Goal: Task Accomplishment & Management: Manage account settings

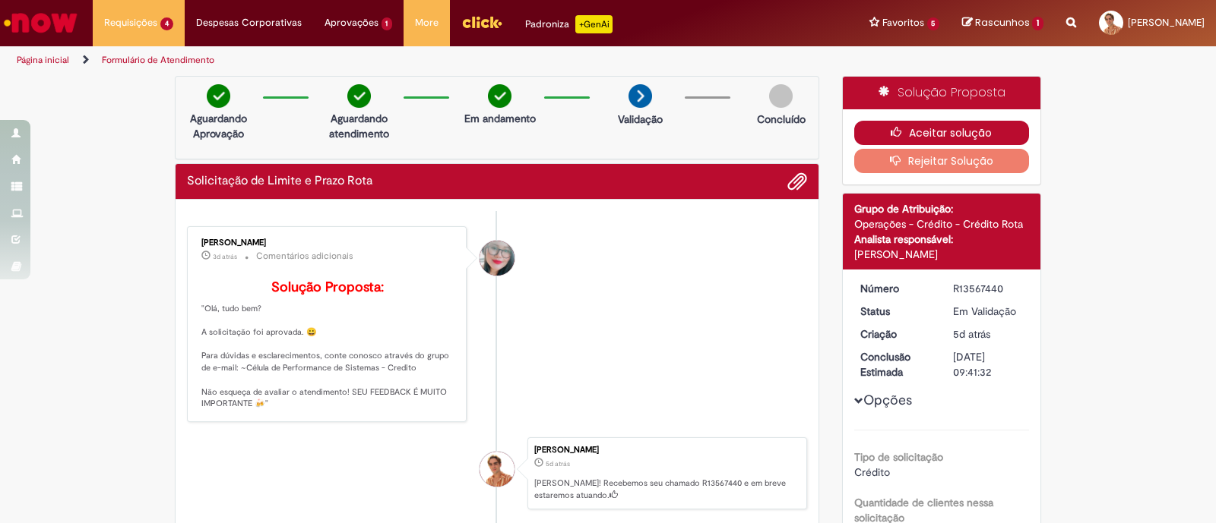
drag, startPoint x: 0, startPoint y: 0, endPoint x: 869, endPoint y: 131, distance: 878.9
click at [869, 131] on button "Aceitar solução" at bounding box center [941, 133] width 175 height 24
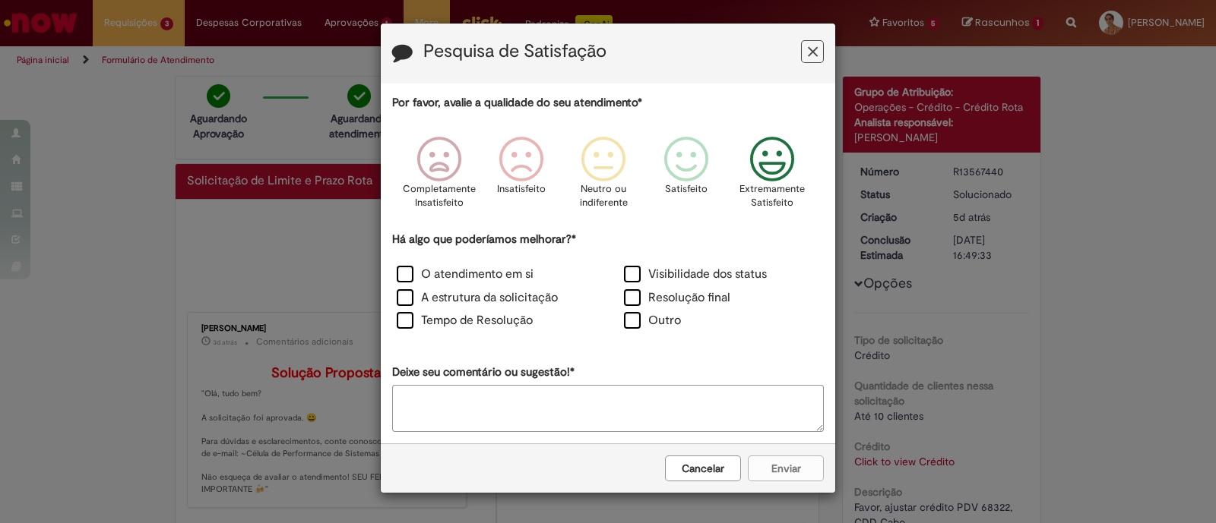
click at [767, 184] on p "Extremamente Satisfeito" at bounding box center [771, 196] width 65 height 28
click at [487, 279] on label "O atendimento em si" at bounding box center [465, 274] width 137 height 17
click at [487, 292] on label "A estrutura da solicitação" at bounding box center [477, 297] width 161 height 17
click at [499, 324] on label "Tempo de Resolução" at bounding box center [465, 320] width 136 height 17
click at [773, 461] on button "Enviar" at bounding box center [786, 469] width 76 height 26
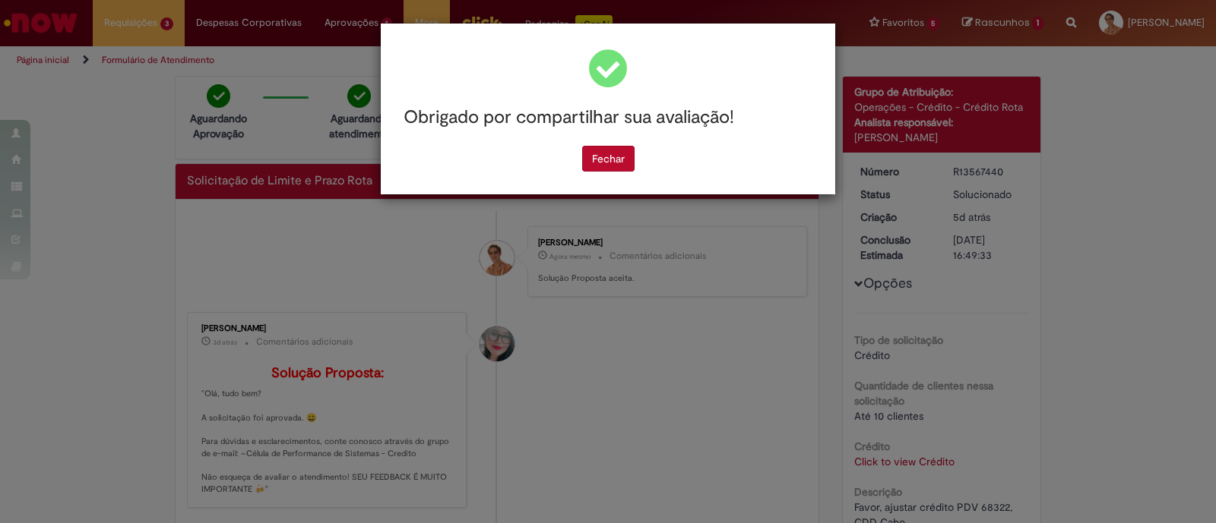
click at [323, 108] on div "Obrigado por compartilhar sua avaliação! [GEOGRAPHIC_DATA]" at bounding box center [608, 261] width 1216 height 523
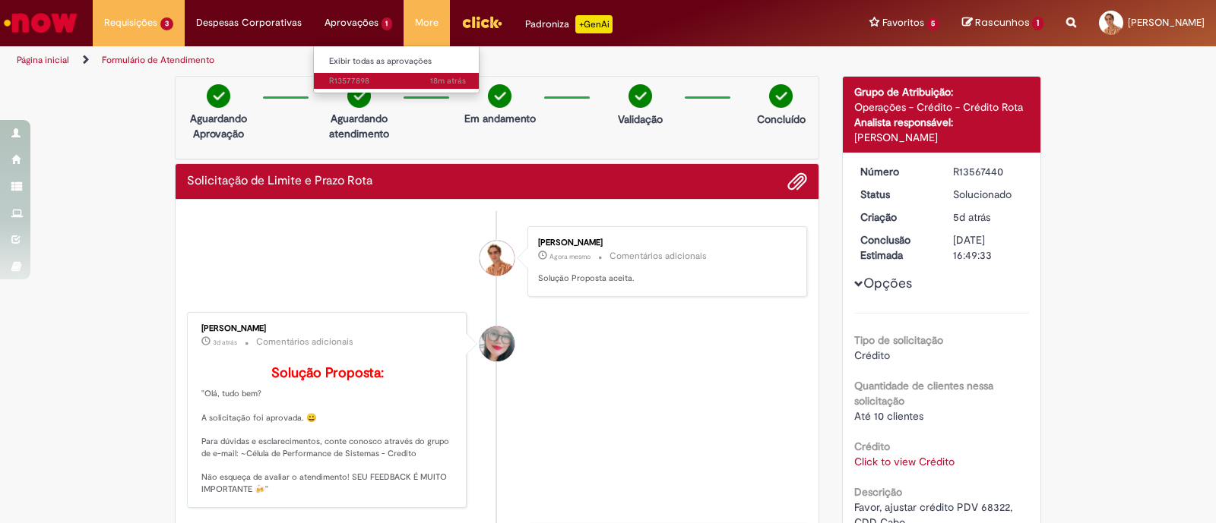
click at [375, 81] on span "18m atrás 18 minutos atrás R13577898" at bounding box center [397, 81] width 137 height 12
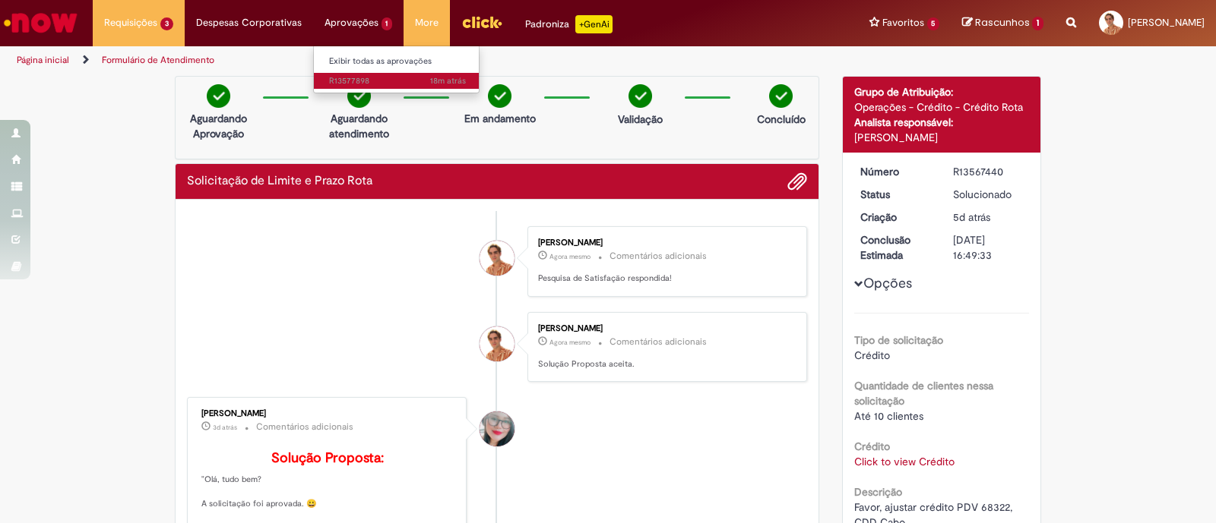
click at [346, 81] on span "18m atrás 18 minutos atrás R13577898" at bounding box center [397, 81] width 137 height 12
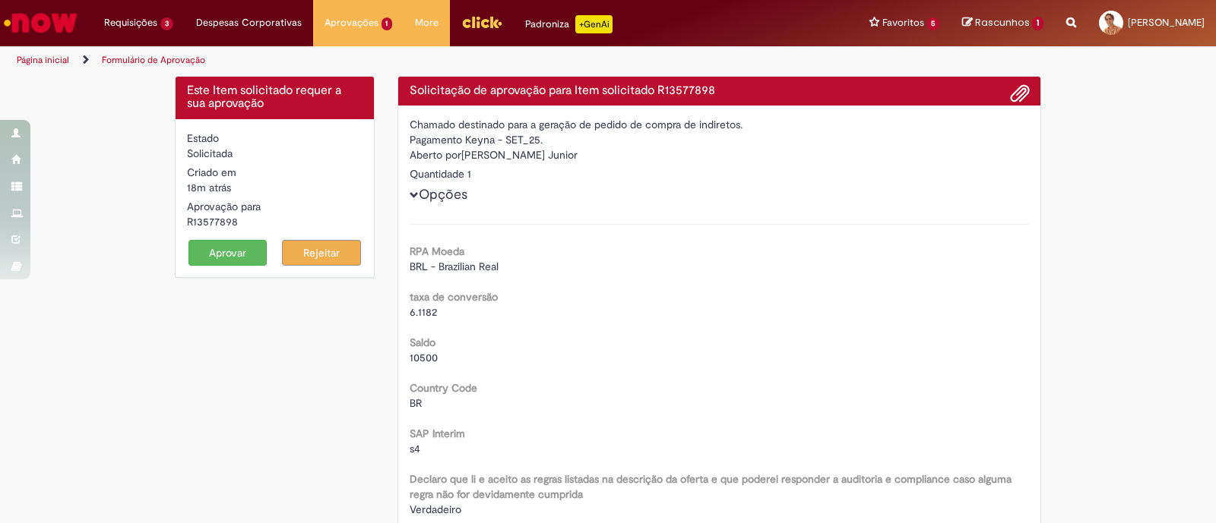
click at [219, 260] on button "Aprovar" at bounding box center [227, 253] width 79 height 26
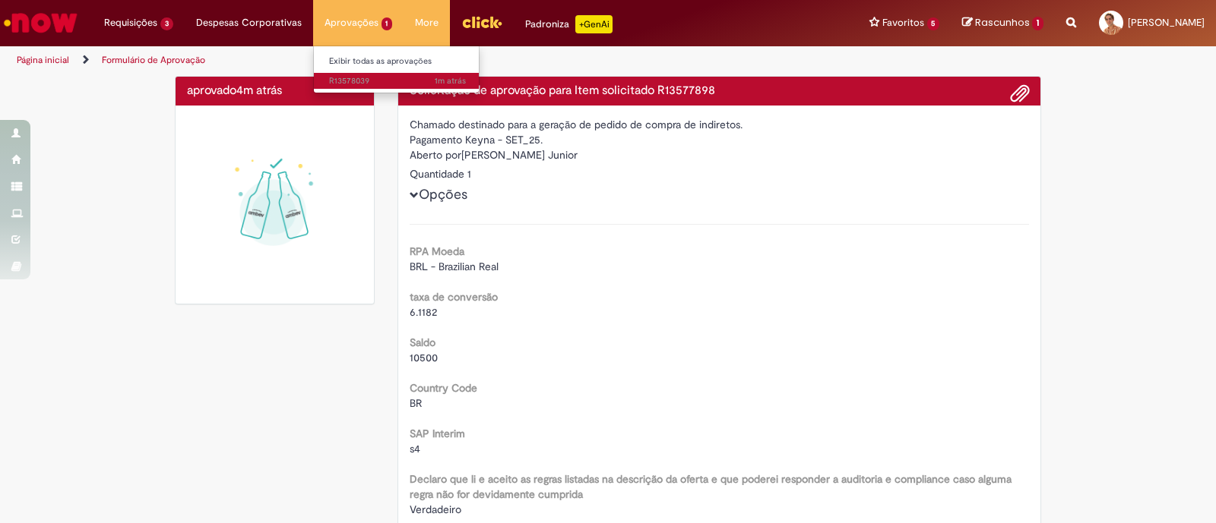
click at [346, 73] on link "1m atrás 1m atrás R13578039" at bounding box center [397, 81] width 167 height 17
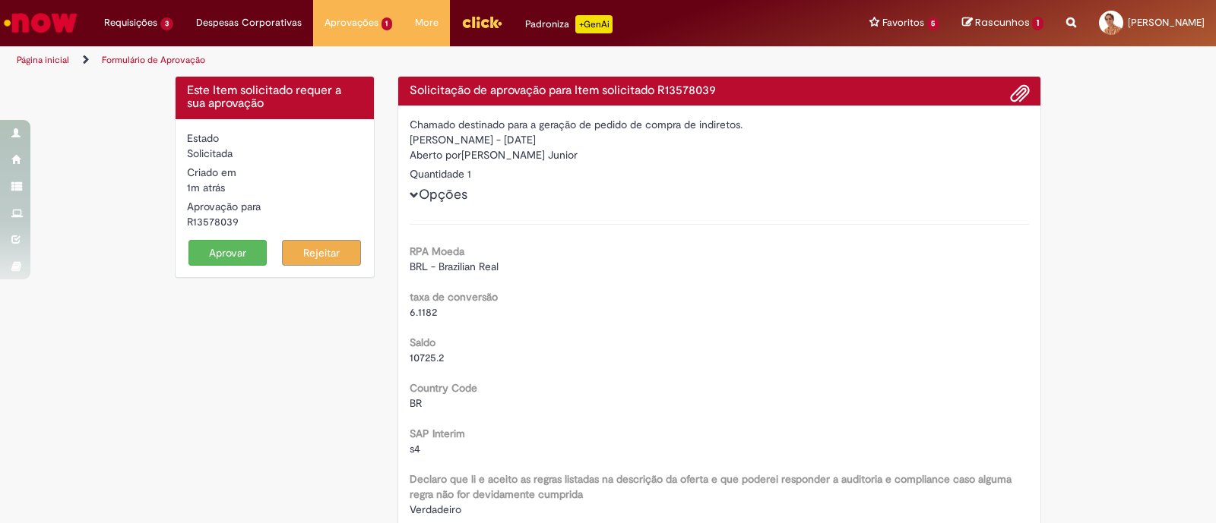
click at [213, 263] on button "Aprovar" at bounding box center [227, 253] width 79 height 26
